Goal: Information Seeking & Learning: Learn about a topic

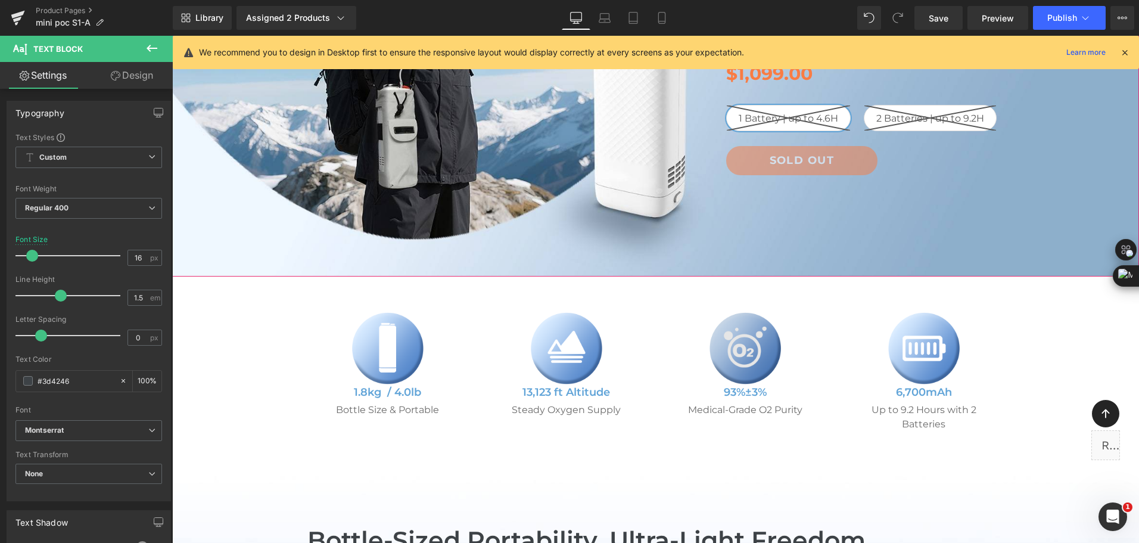
scroll to position [417, 0]
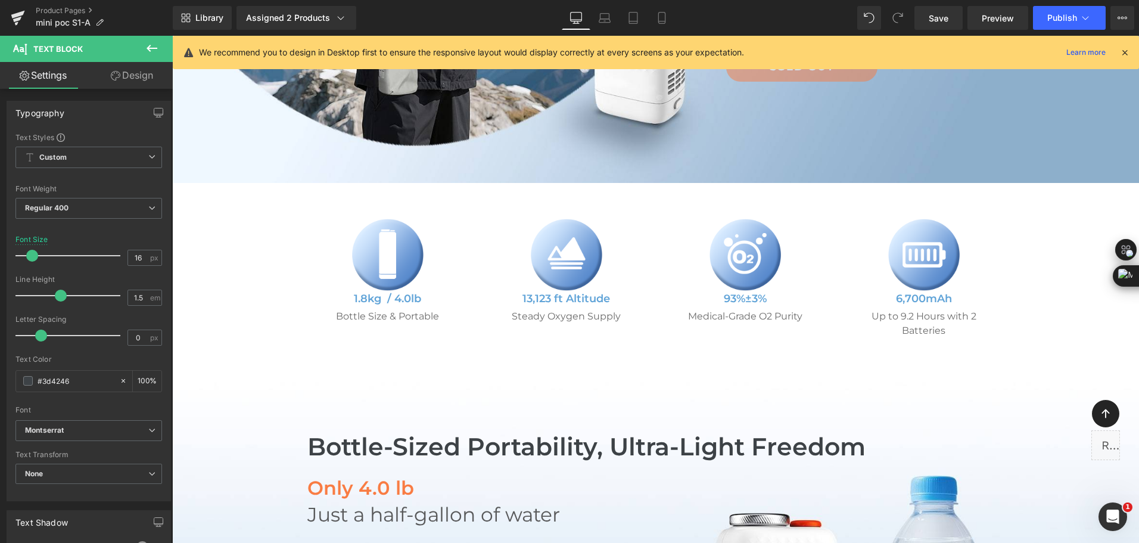
click at [137, 44] on button at bounding box center [152, 49] width 42 height 26
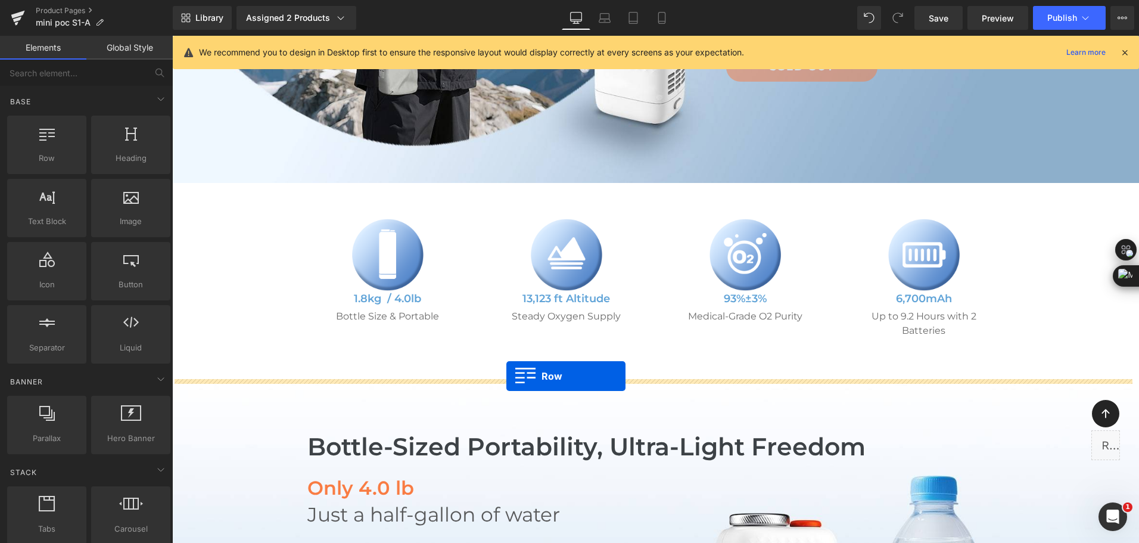
drag, startPoint x: 233, startPoint y: 181, endPoint x: 506, endPoint y: 376, distance: 335.6
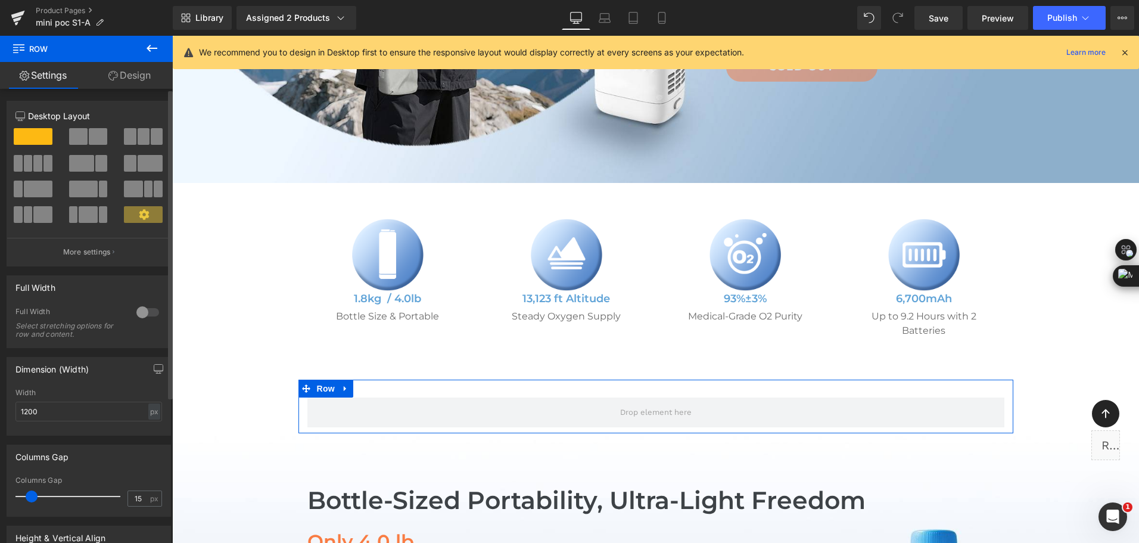
click at [83, 130] on span at bounding box center [78, 136] width 18 height 17
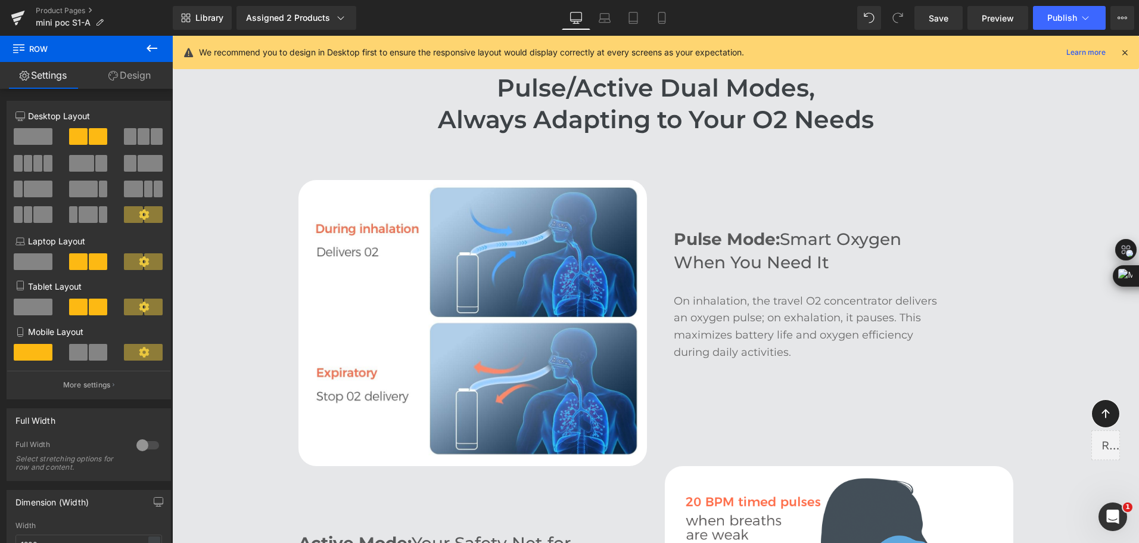
scroll to position [1787, 0]
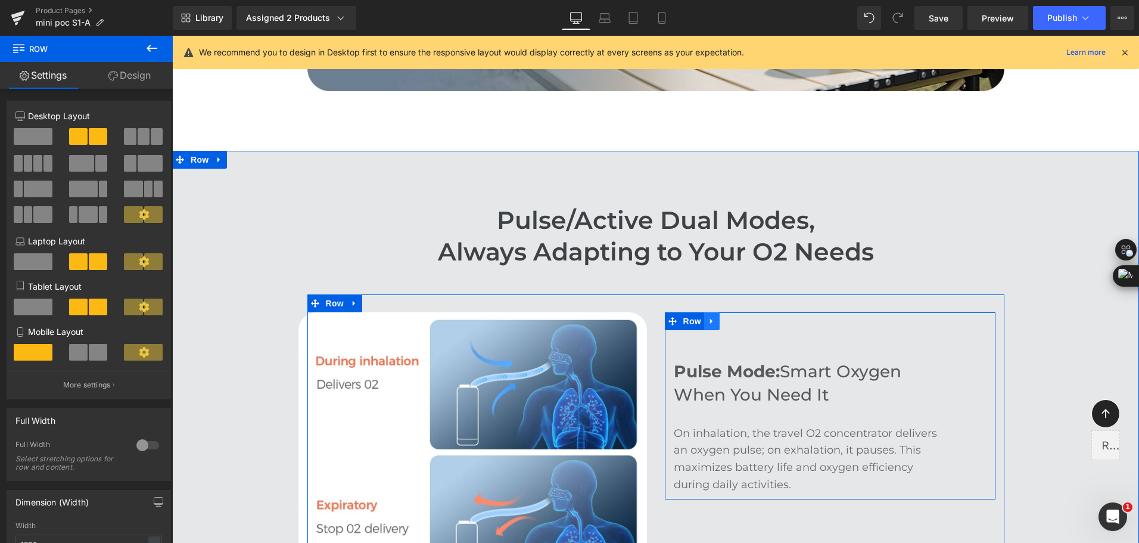
click at [713, 318] on link at bounding box center [711, 321] width 15 height 18
click at [719, 327] on link at bounding box center [726, 321] width 15 height 18
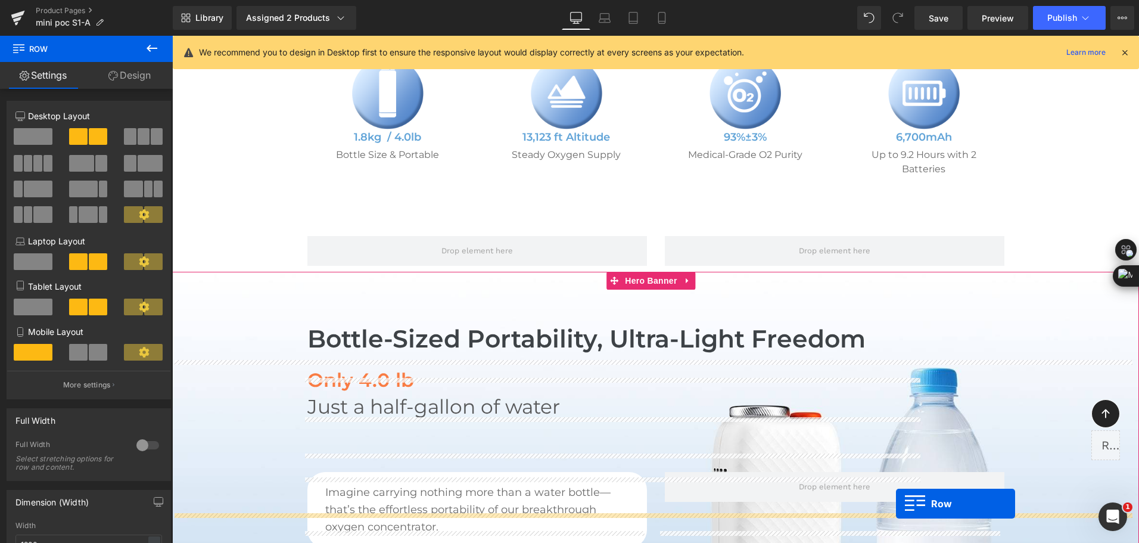
scroll to position [475, 0]
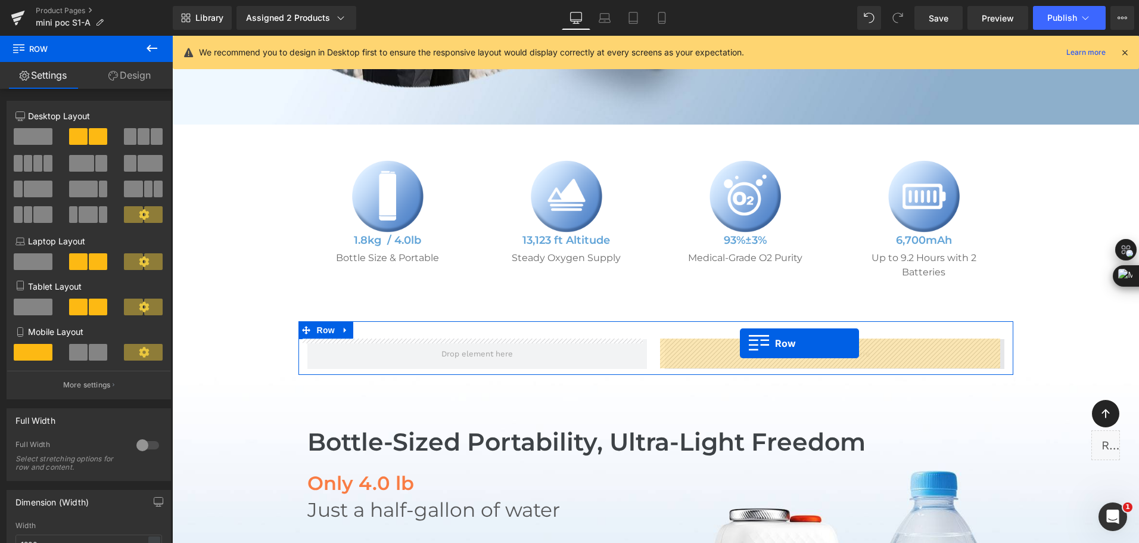
drag, startPoint x: 690, startPoint y: 394, endPoint x: 739, endPoint y: 343, distance: 70.8
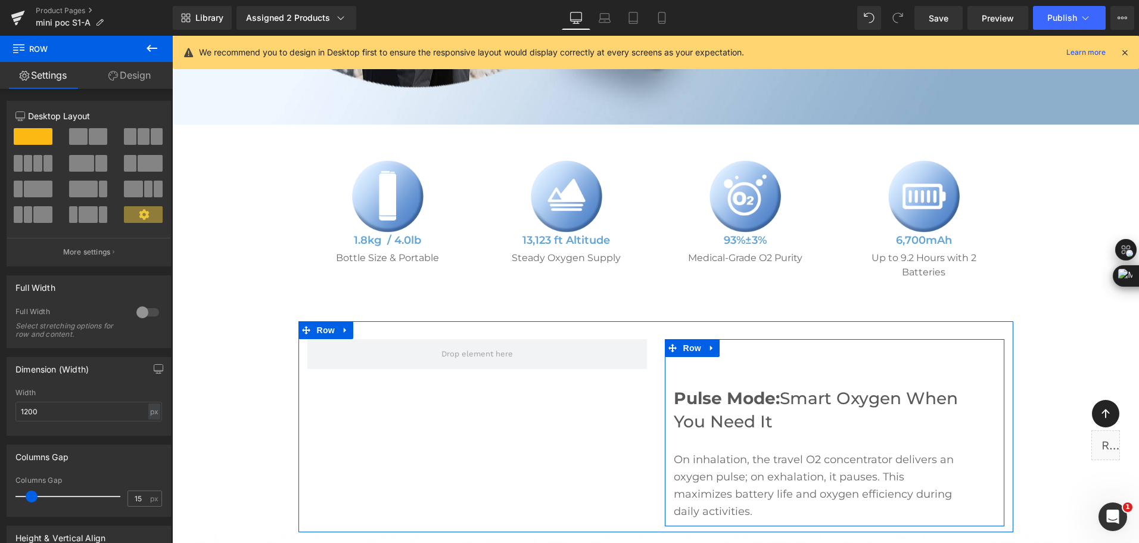
click at [704, 406] on strong "Pulse Mode:" at bounding box center [727, 398] width 106 height 20
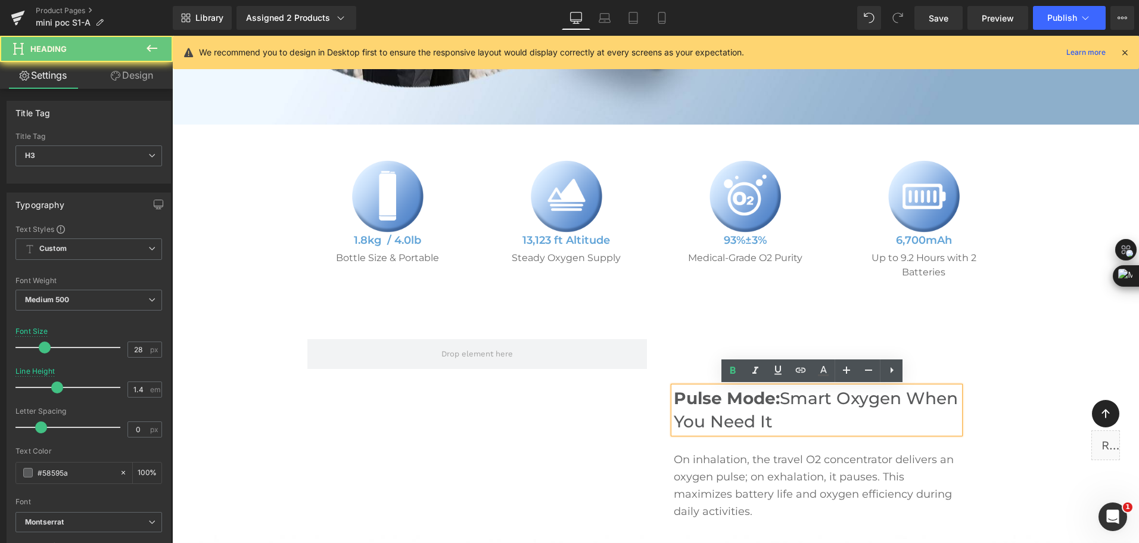
click at [690, 404] on strong "Pulse Mode:" at bounding box center [727, 398] width 106 height 20
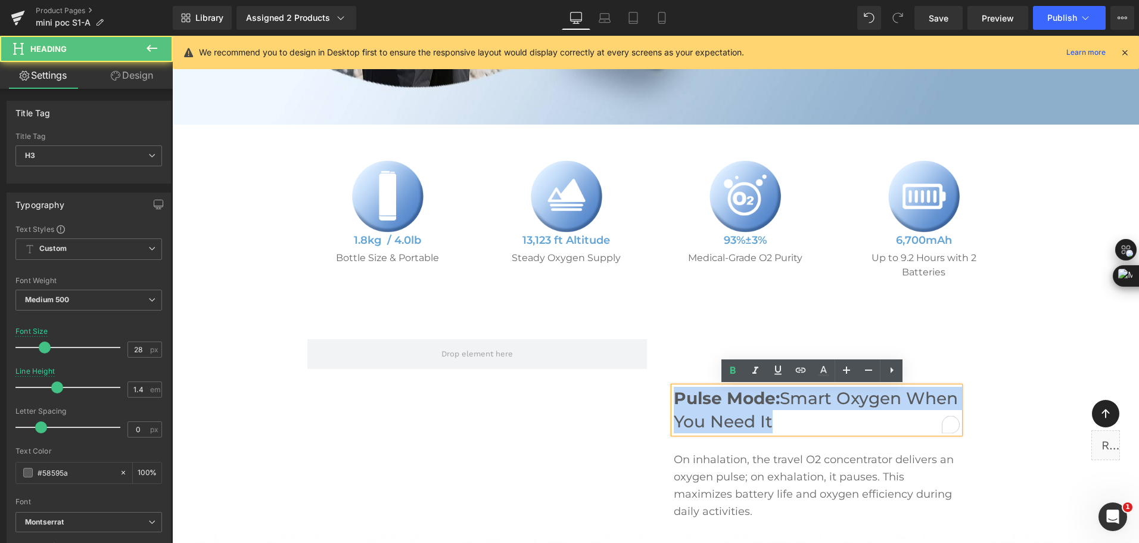
drag, startPoint x: 716, startPoint y: 398, endPoint x: 845, endPoint y: 420, distance: 130.5
click at [845, 420] on h3 "Pulse Mode: Smart Oxygen When You Need It" at bounding box center [817, 409] width 286 height 46
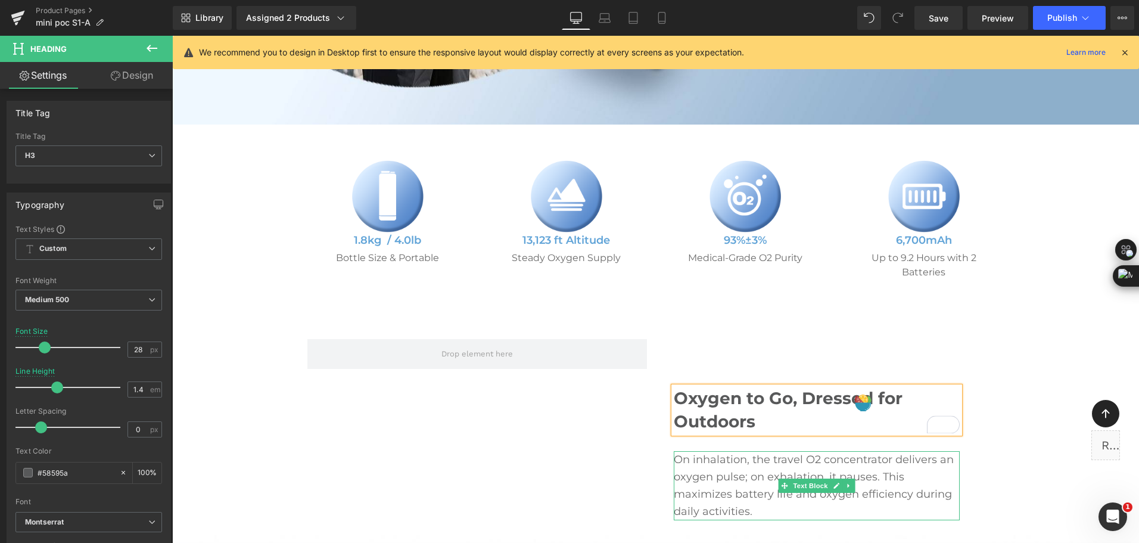
click at [762, 470] on p "On inhalation, the travel O2 concentrator delivers an oxygen pulse; on exhalati…" at bounding box center [817, 485] width 286 height 68
click at [769, 490] on p "On inhalation, the travel O2 concentrator delivers an oxygen pulse; on exhalati…" at bounding box center [817, 485] width 286 height 68
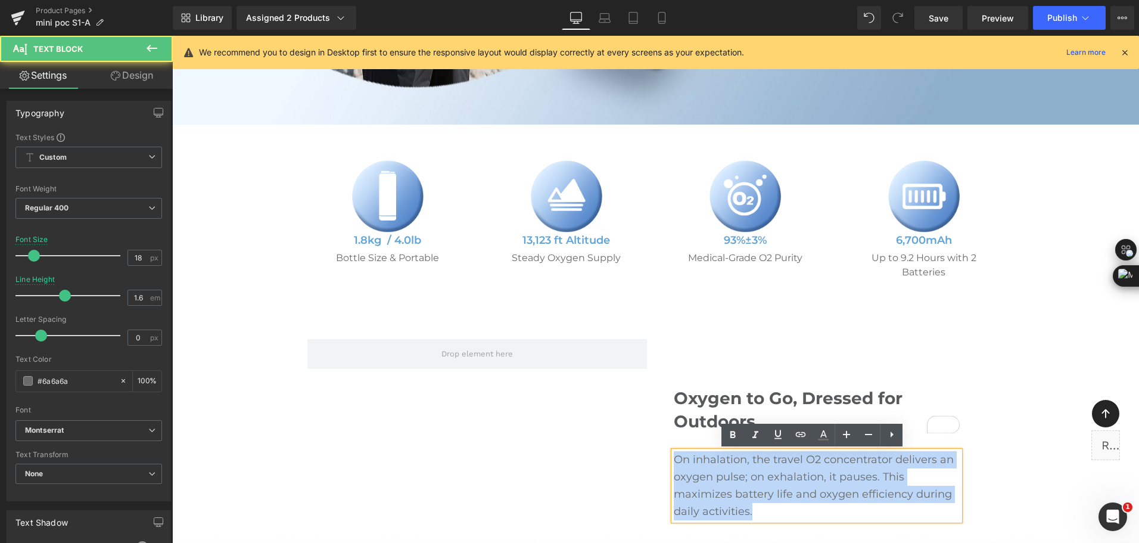
drag, startPoint x: 759, startPoint y: 515, endPoint x: 672, endPoint y: 464, distance: 100.6
click at [674, 464] on p "On inhalation, the travel O2 concentrator delivers an oxygen pulse; on exhalati…" at bounding box center [817, 485] width 286 height 68
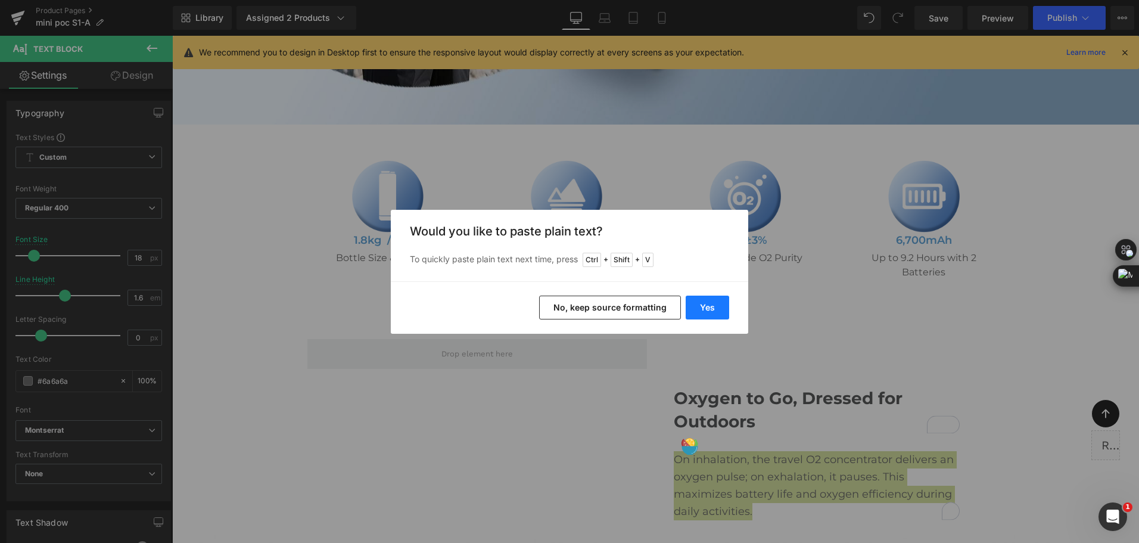
click at [715, 308] on button "Yes" at bounding box center [706, 307] width 43 height 24
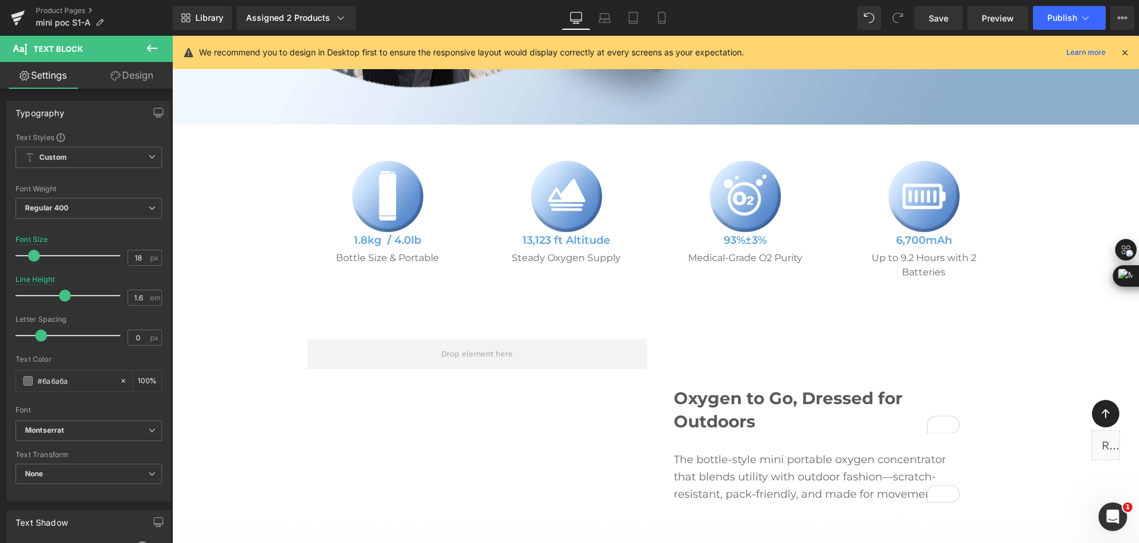
click at [520, 31] on div "Library Assigned 2 Products Product Preview Mini Portable O2 Concentrator Mini …" at bounding box center [656, 18] width 966 height 36
click at [750, 14] on div "Library Assigned 2 Products Product Preview Mini Portable O2 Concentrator Mini …" at bounding box center [656, 18] width 966 height 24
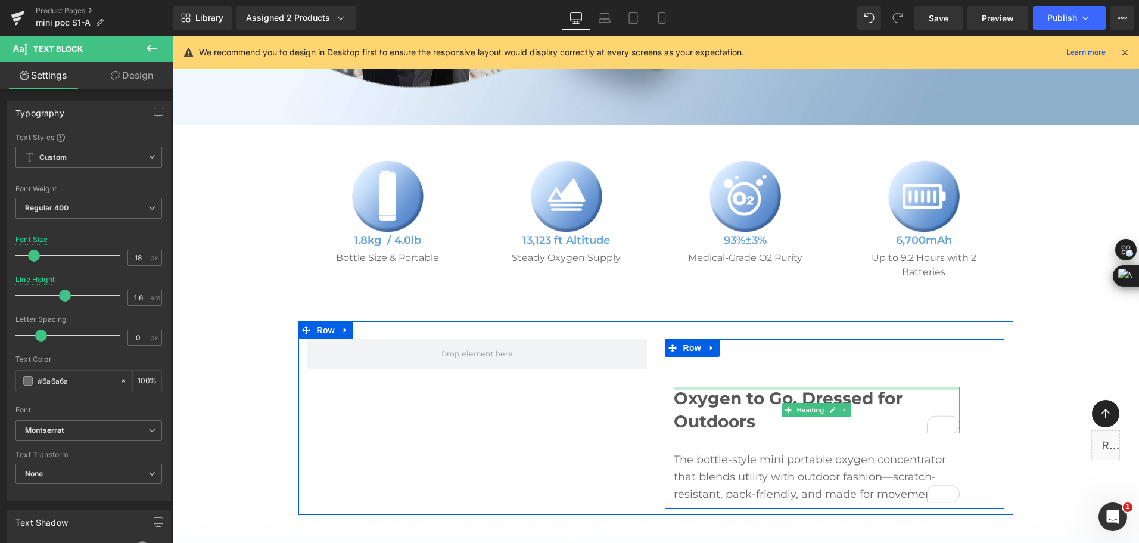
scroll to position [654, 0]
